Goal: Find specific page/section: Find specific page/section

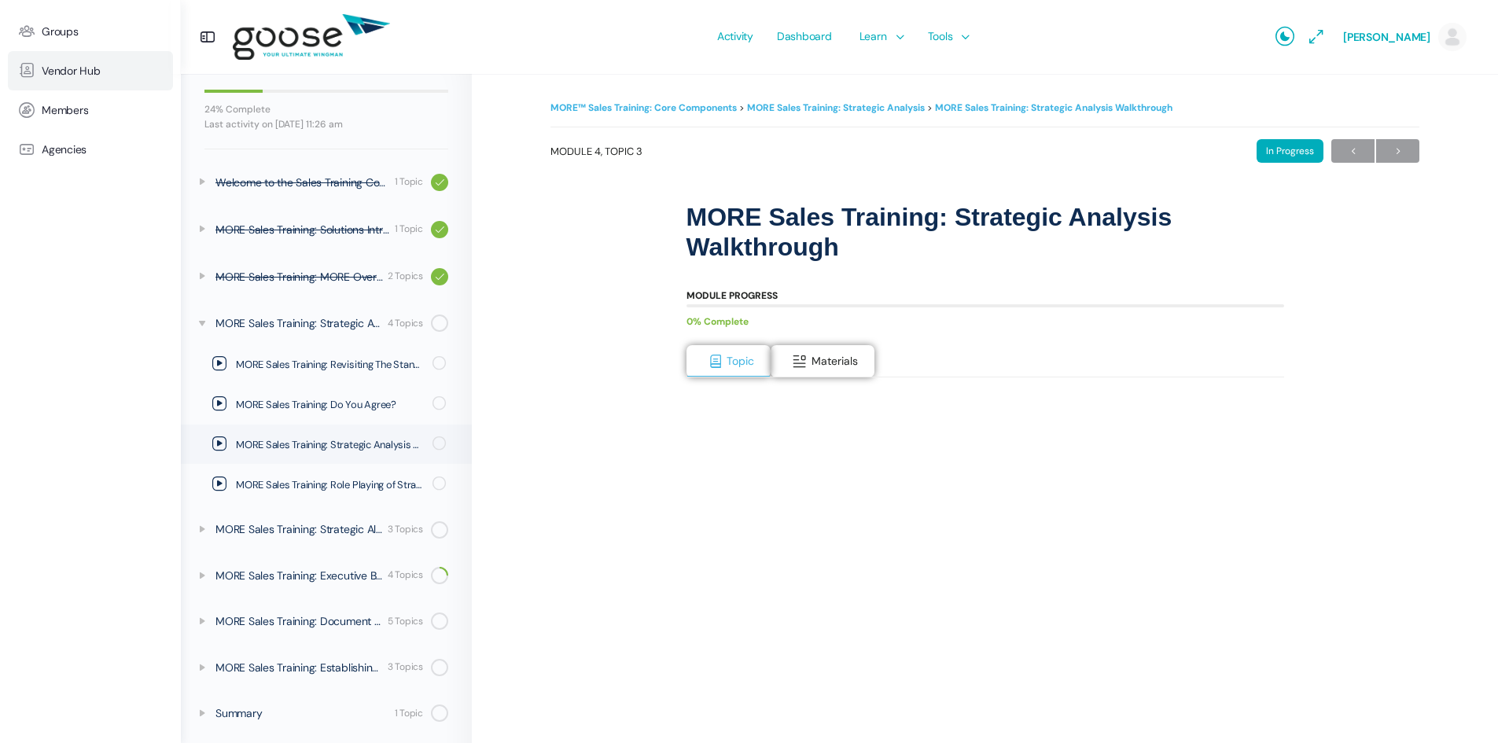
click at [67, 68] on span "Vendor Hub" at bounding box center [71, 70] width 59 height 13
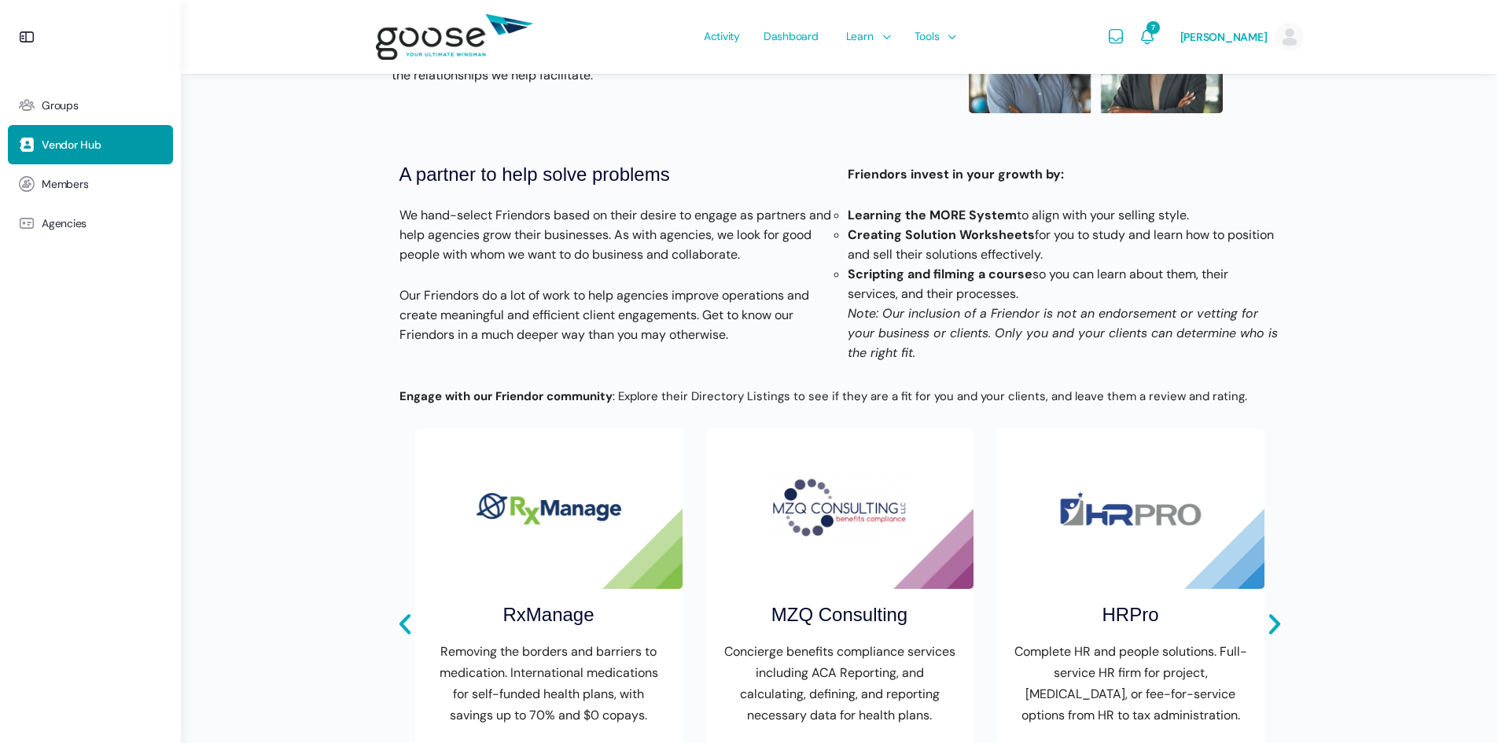
scroll to position [550, 0]
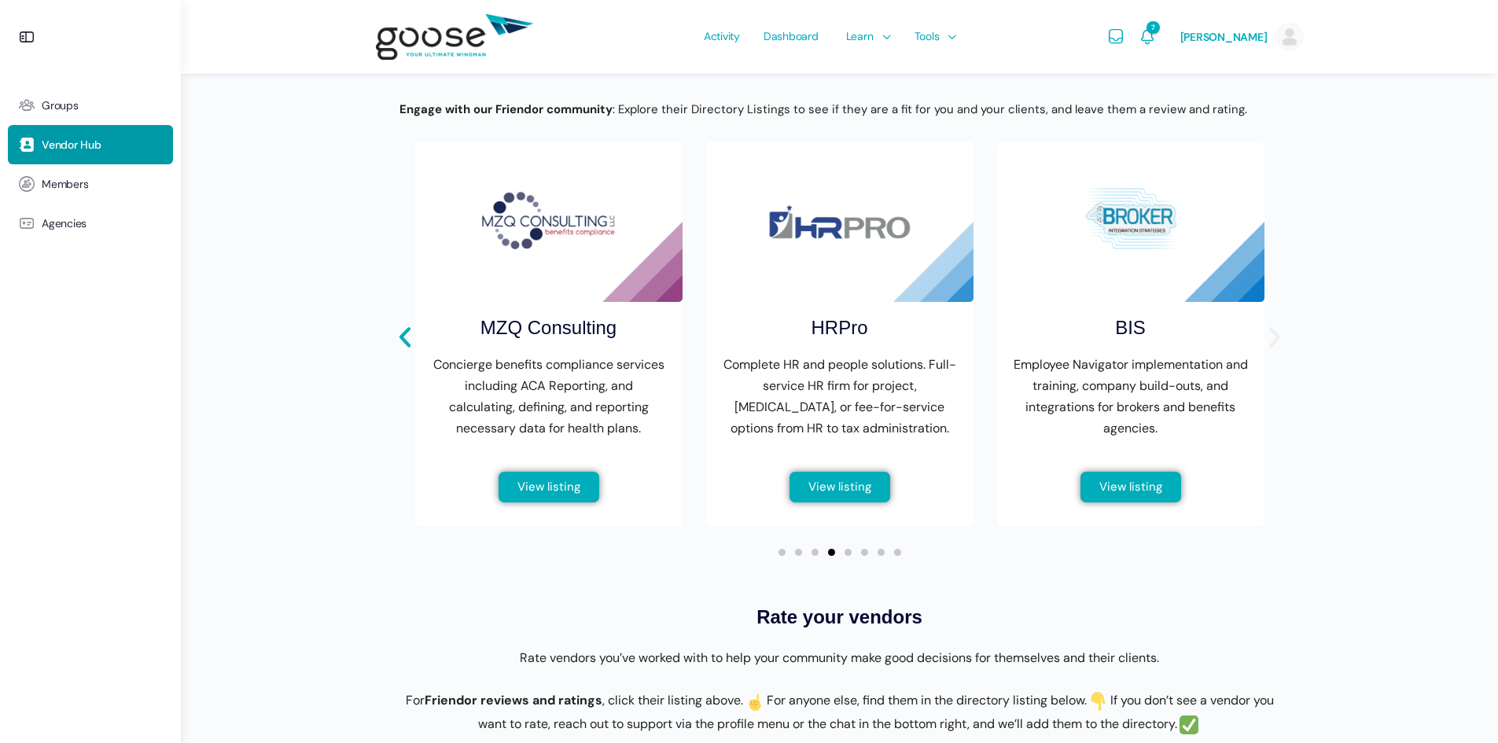
click at [1275, 347] on icon "Next slide" at bounding box center [1273, 337] width 11 height 20
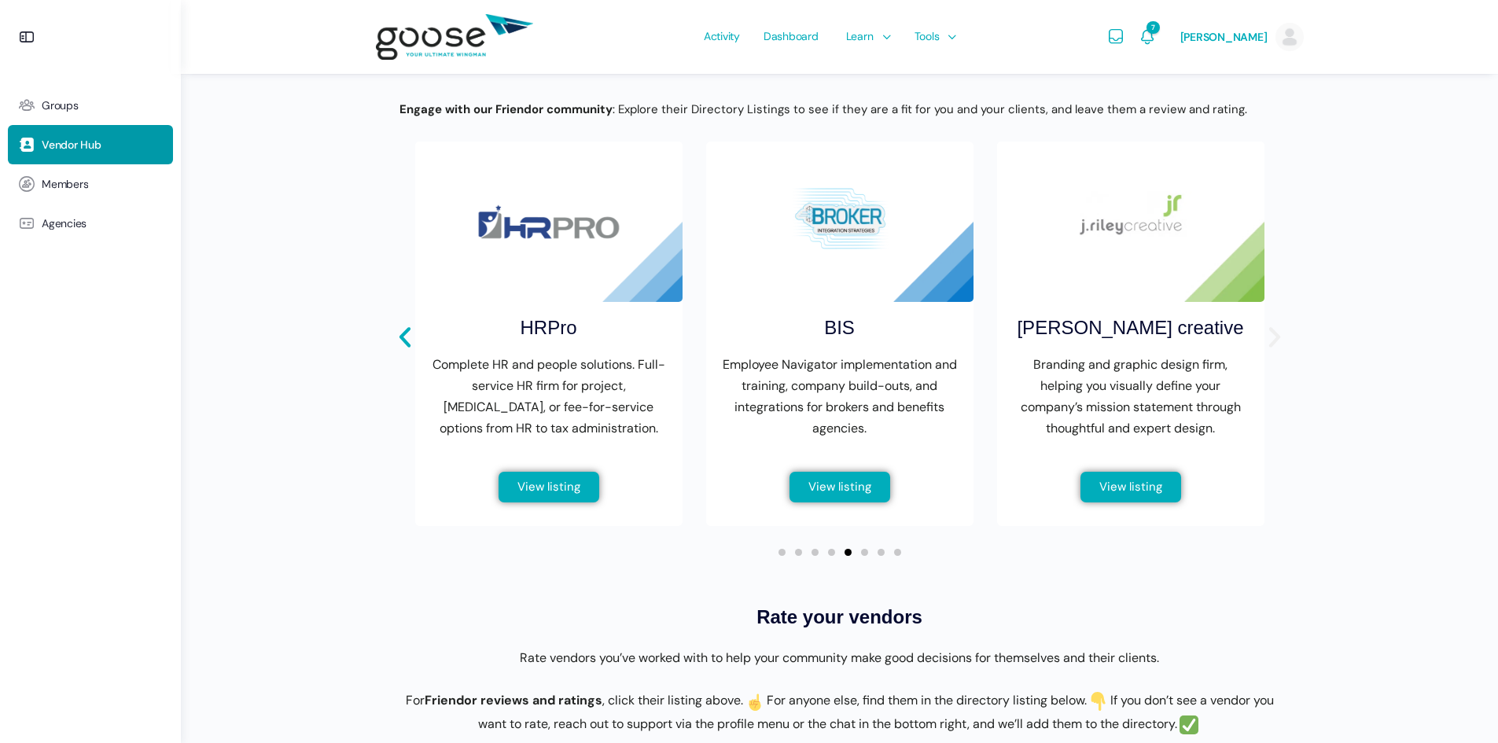
click at [1275, 347] on icon "Next slide" at bounding box center [1273, 337] width 11 height 20
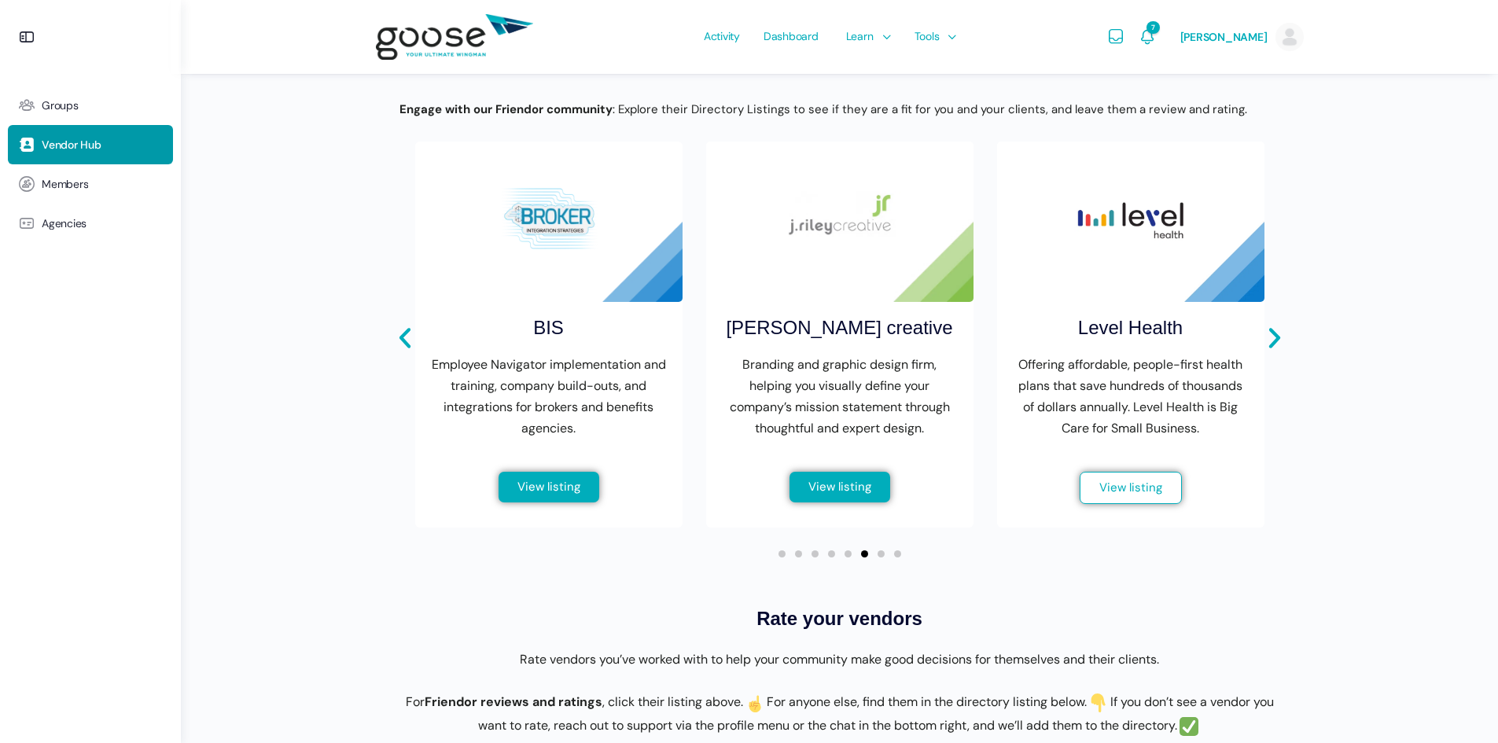
click at [1117, 494] on span "View listing" at bounding box center [1130, 488] width 63 height 12
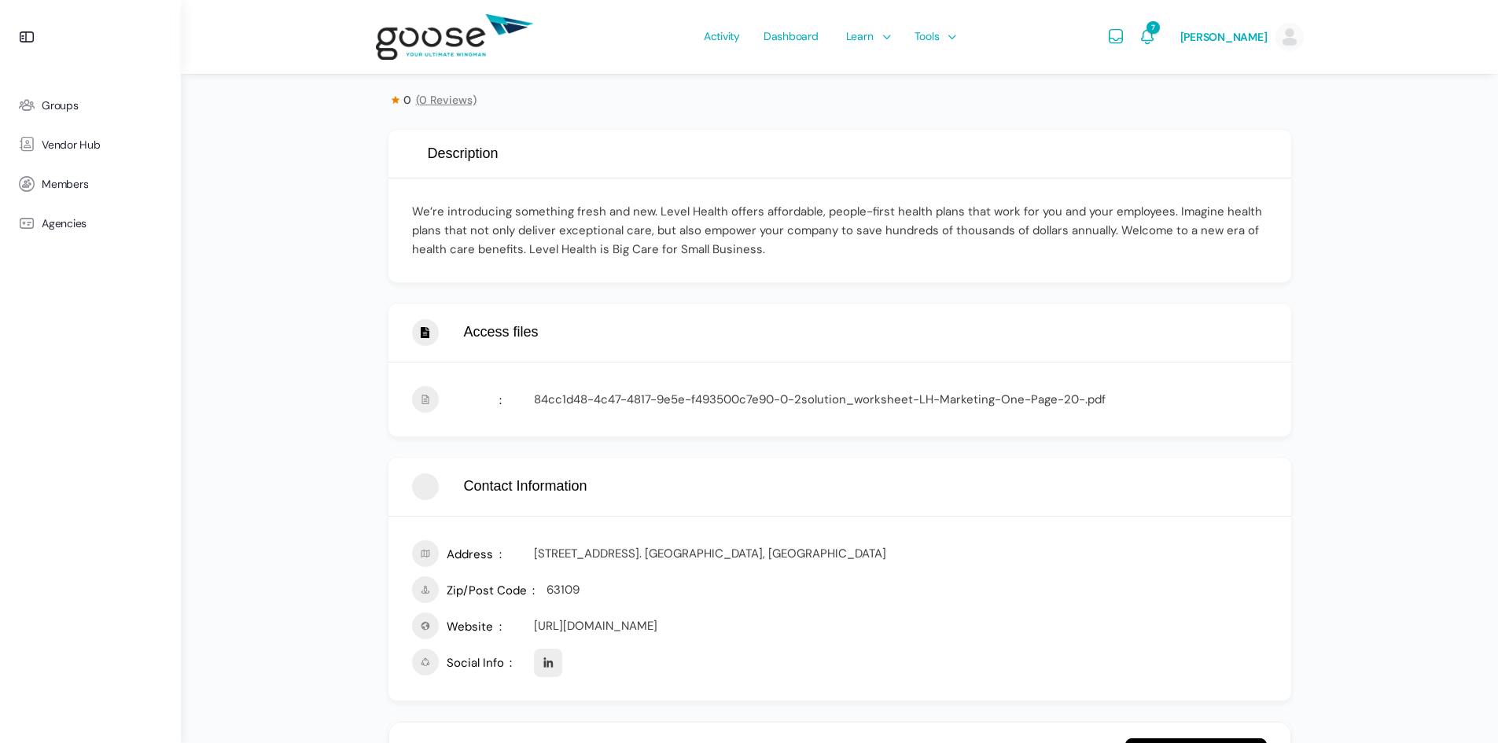
scroll to position [371, 0]
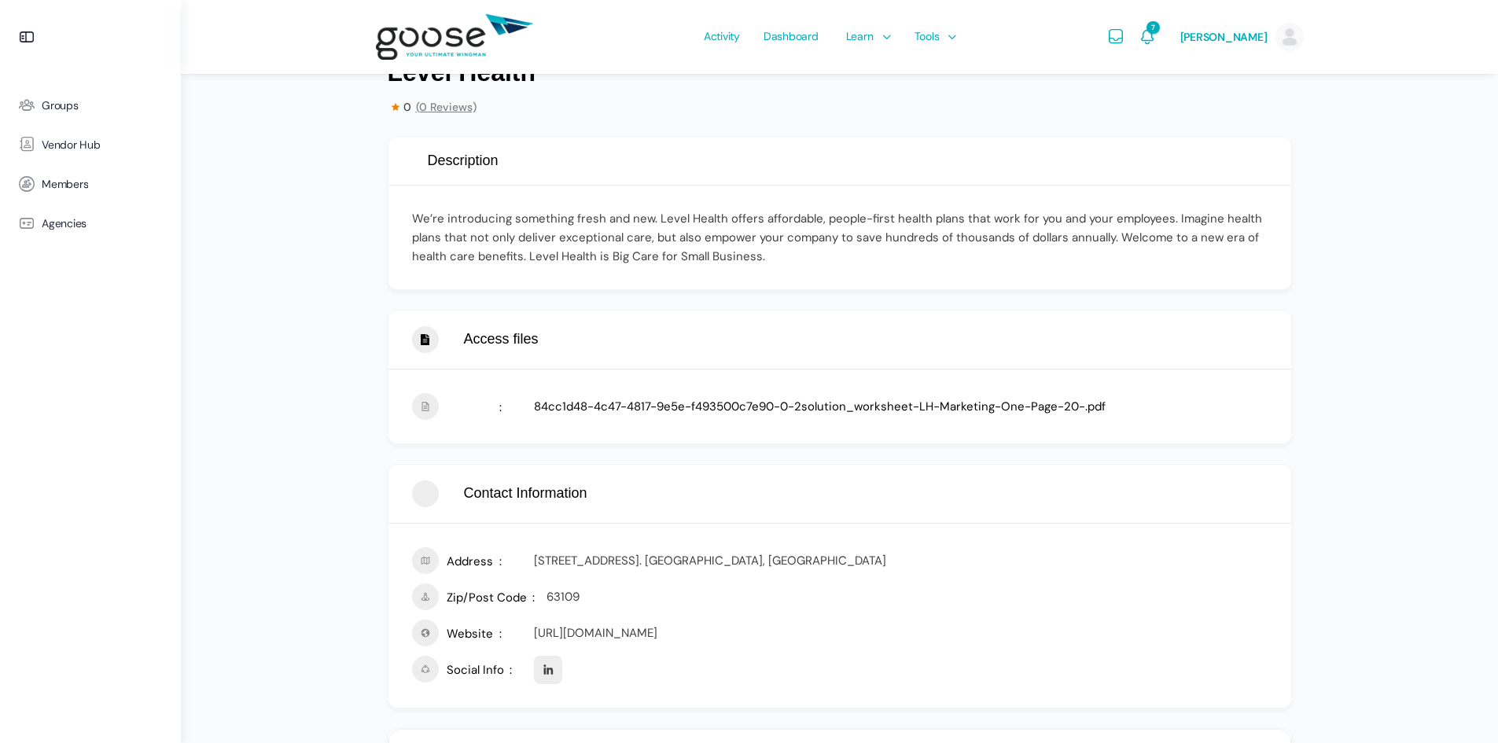
click at [678, 400] on link "84cc1d48-4c47-4817-9e5e-f493500c7e90-0-2solution_worksheet-LH-Marketing-One-Pag…" at bounding box center [820, 407] width 572 height 16
click at [622, 629] on link "https://www.levelhealthplans.com/" at bounding box center [595, 633] width 123 height 16
